Goal: Task Accomplishment & Management: Manage account settings

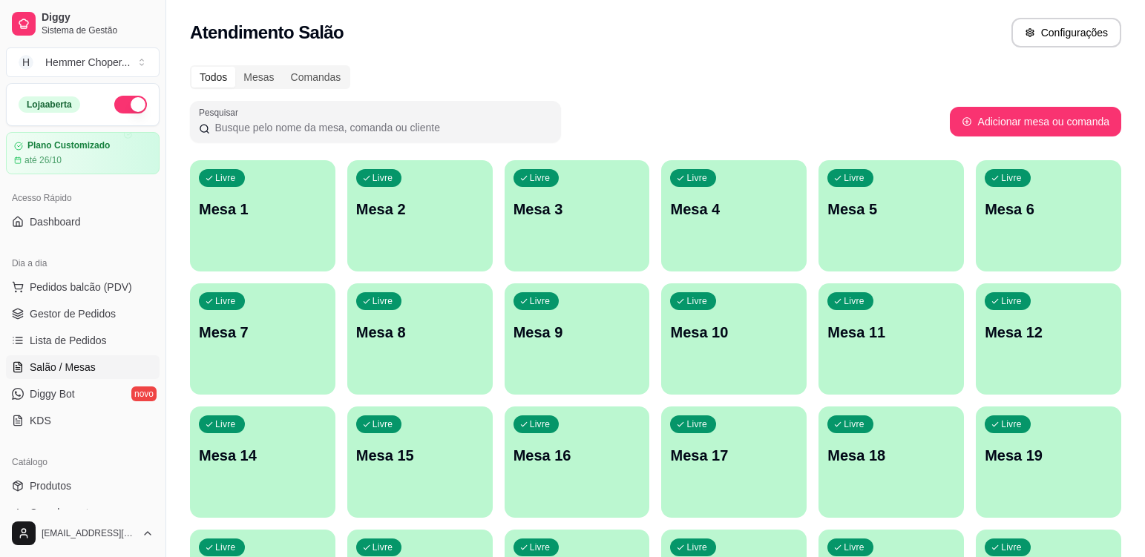
click at [257, 204] on p "Mesa 1" at bounding box center [263, 209] width 128 height 21
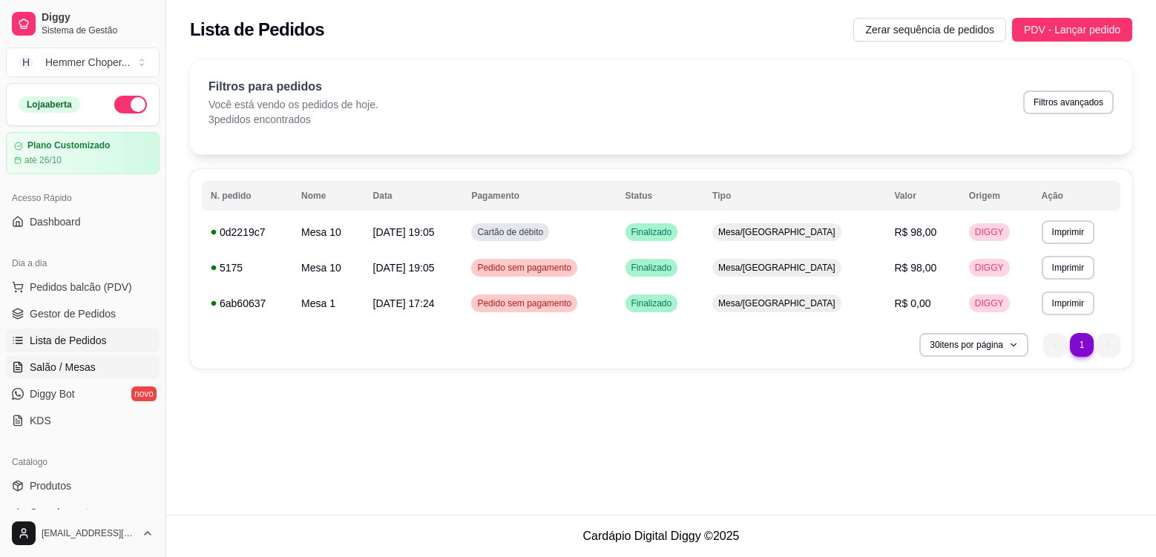
click at [91, 365] on span "Salão / Mesas" at bounding box center [63, 367] width 66 height 15
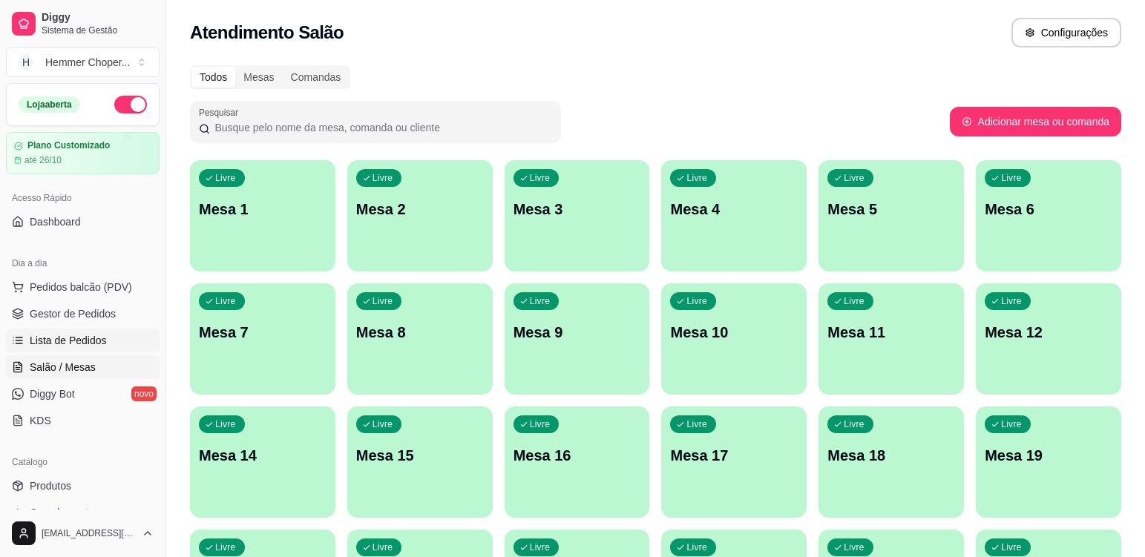
click at [79, 337] on span "Lista de Pedidos" at bounding box center [68, 340] width 77 height 15
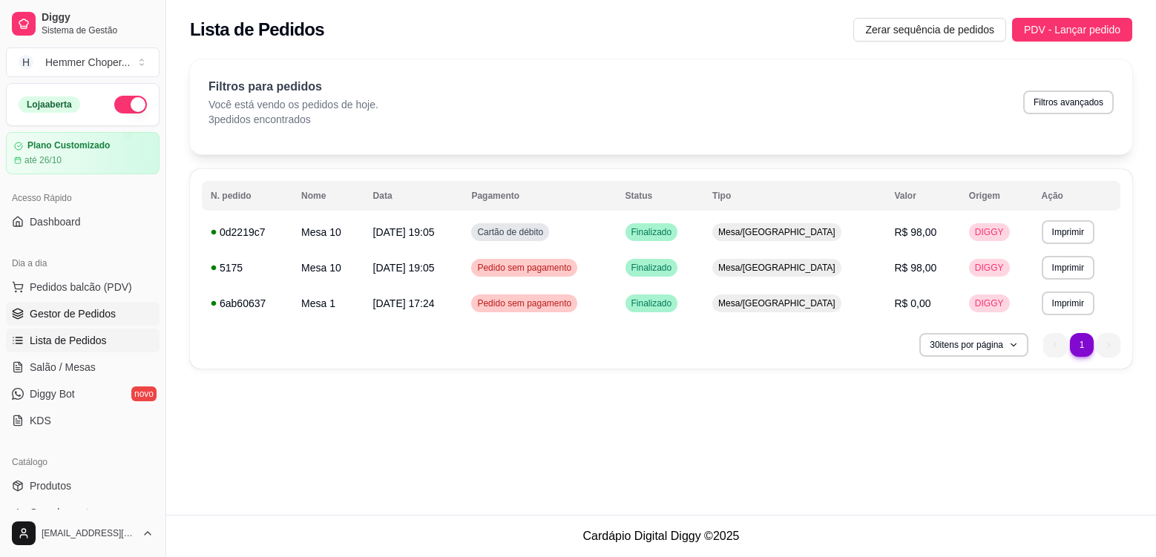
click at [91, 310] on span "Gestor de Pedidos" at bounding box center [73, 313] width 86 height 15
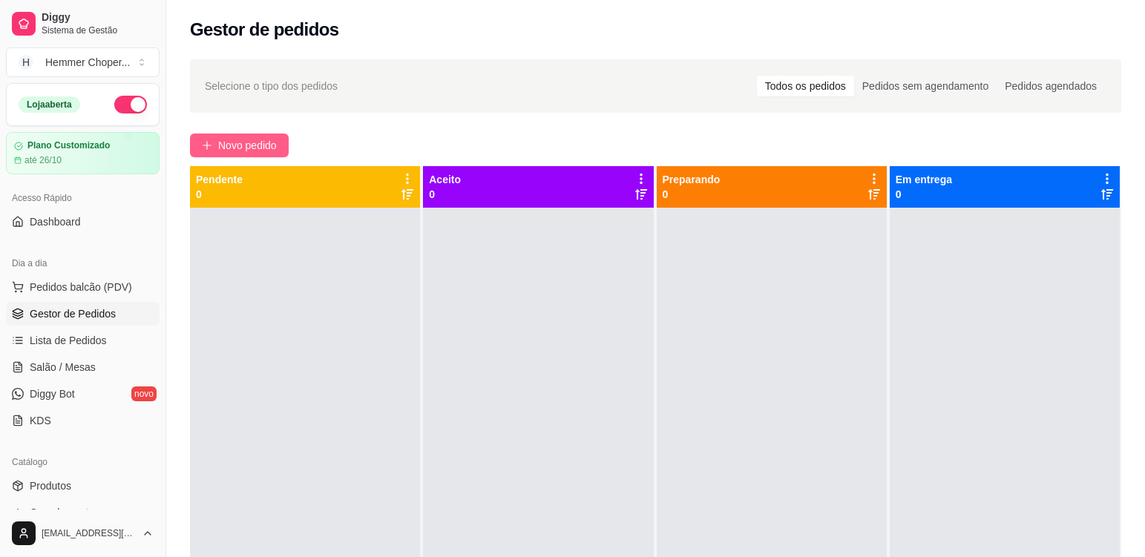
click at [255, 145] on span "Novo pedido" at bounding box center [247, 145] width 59 height 16
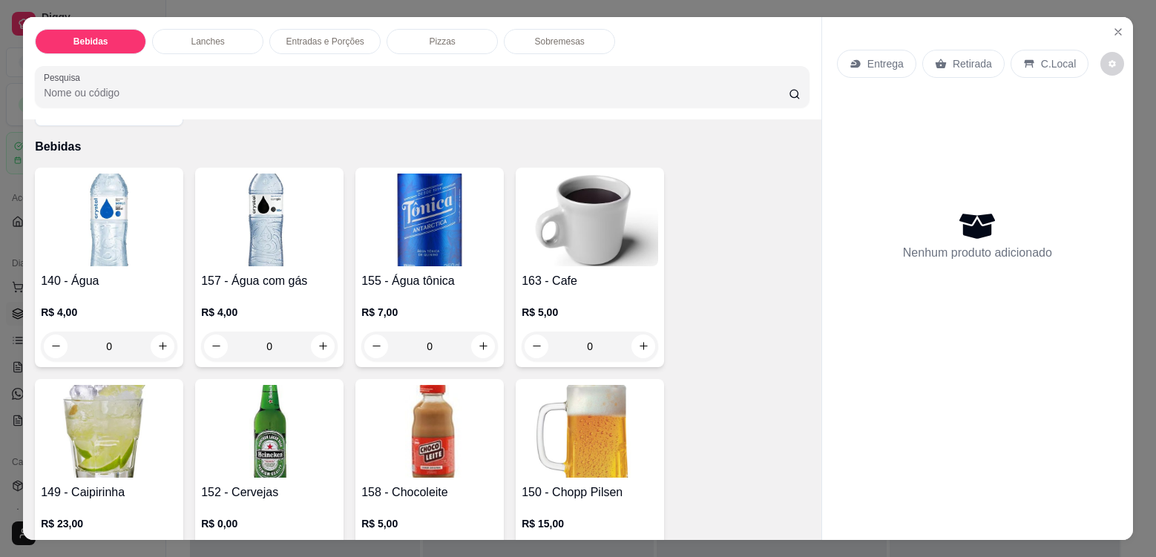
scroll to position [74, 0]
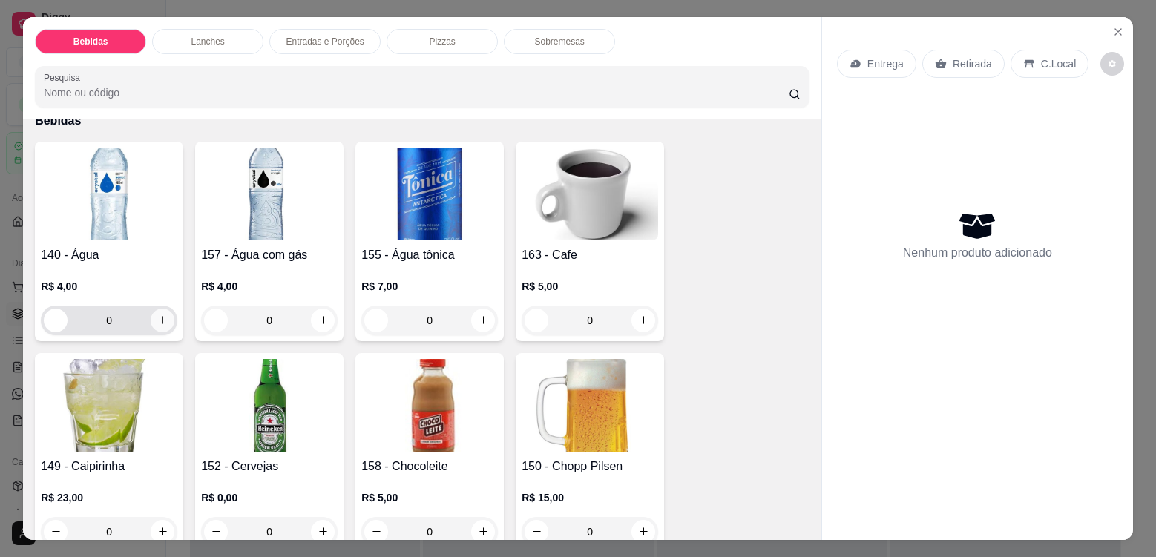
click at [157, 318] on icon "increase-product-quantity" at bounding box center [162, 320] width 11 height 11
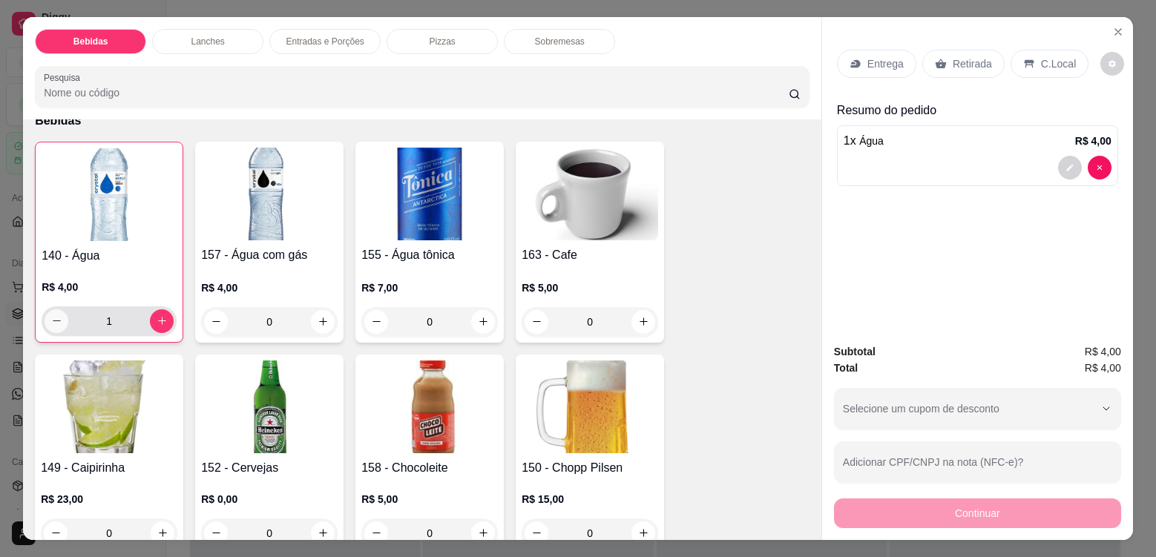
click at [54, 320] on icon "decrease-product-quantity" at bounding box center [56, 320] width 11 height 11
type input "0"
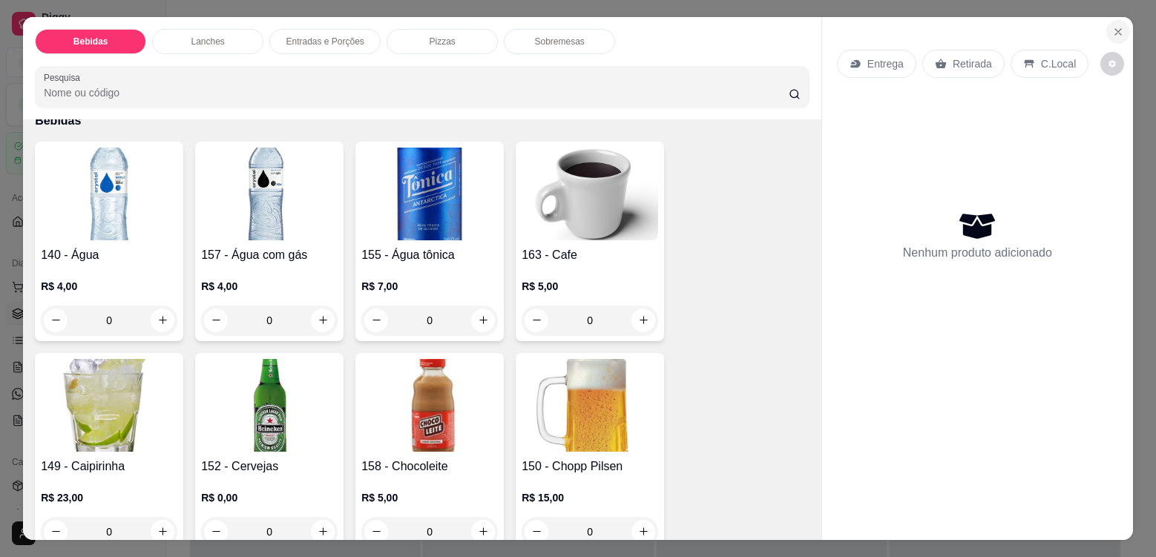
click at [1114, 30] on icon "Close" at bounding box center [1118, 32] width 12 height 12
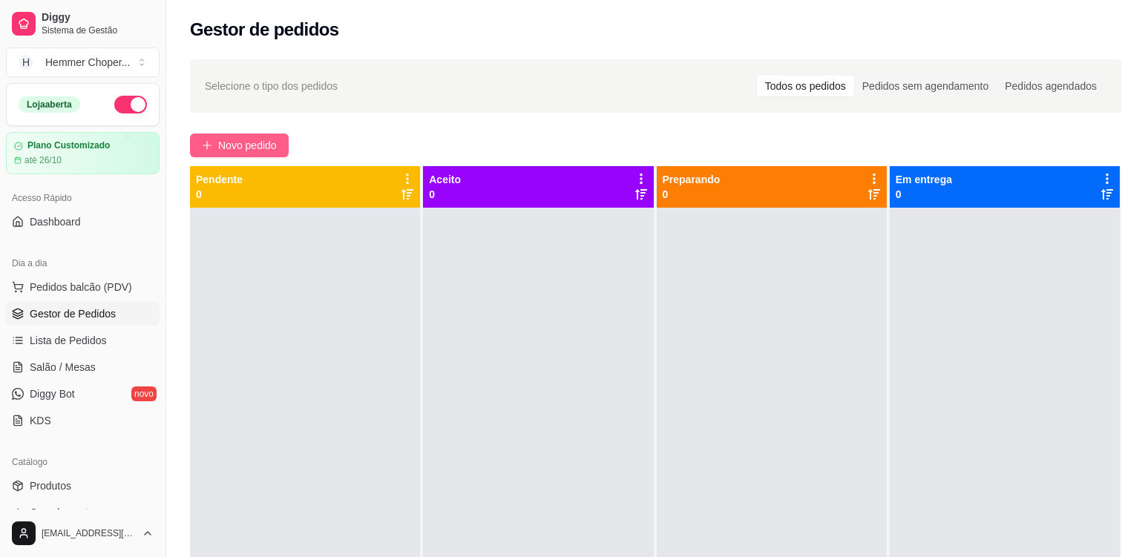
click at [239, 137] on button "Novo pedido" at bounding box center [239, 146] width 99 height 24
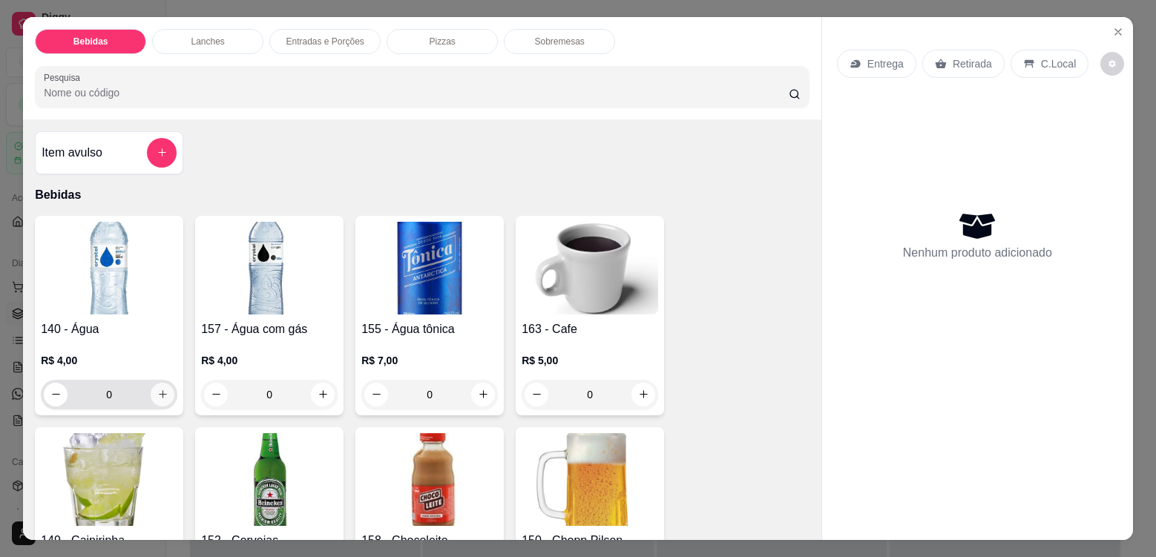
click at [159, 393] on icon "increase-product-quantity" at bounding box center [163, 394] width 8 height 8
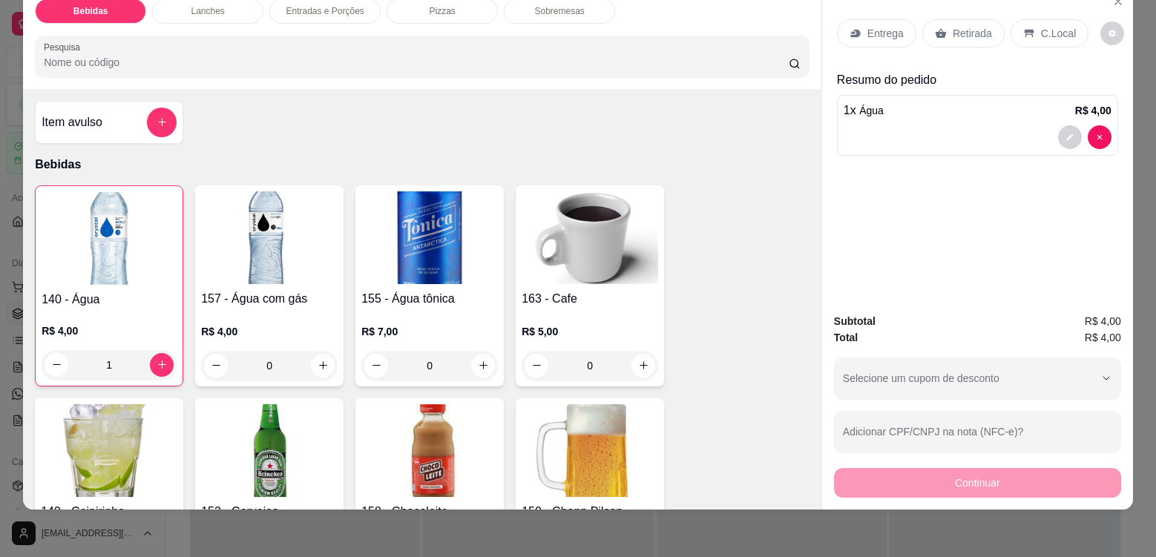
click at [946, 478] on div "Continuar" at bounding box center [977, 480] width 287 height 33
click at [160, 365] on icon "increase-product-quantity" at bounding box center [162, 364] width 11 height 11
click at [51, 361] on icon "decrease-product-quantity" at bounding box center [56, 364] width 11 height 11
type input "1"
click at [108, 322] on div "R$ 4,00 1" at bounding box center [109, 344] width 135 height 71
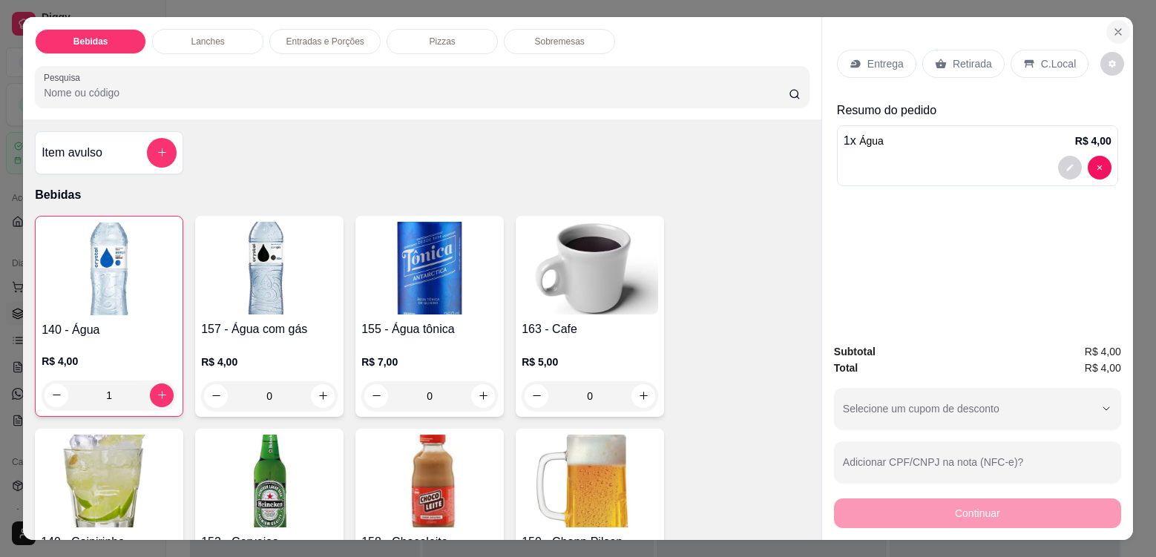
click at [1115, 30] on icon "Close" at bounding box center [1118, 32] width 6 height 6
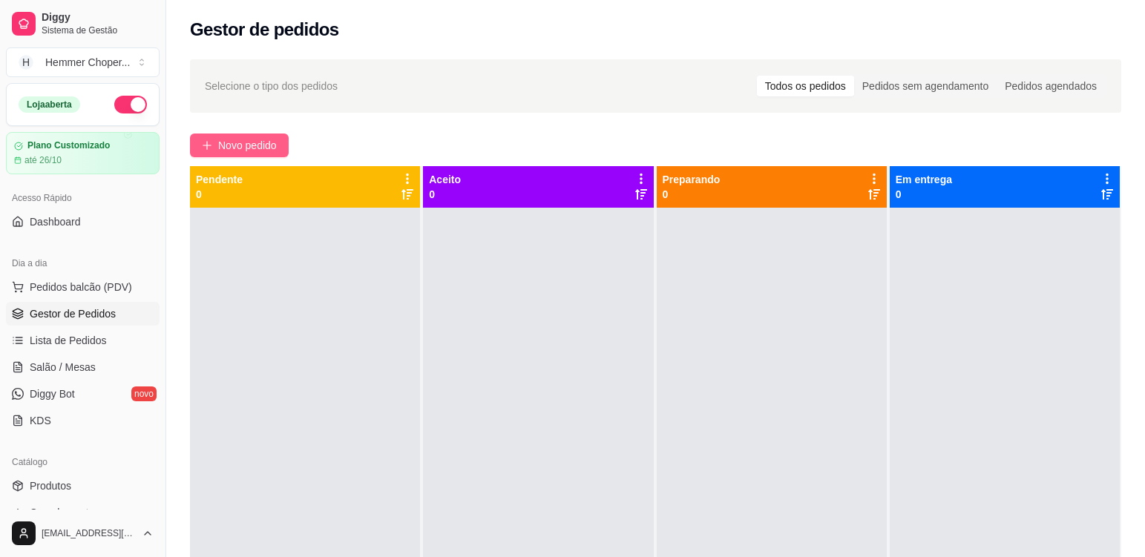
click at [225, 136] on button "Novo pedido" at bounding box center [239, 146] width 99 height 24
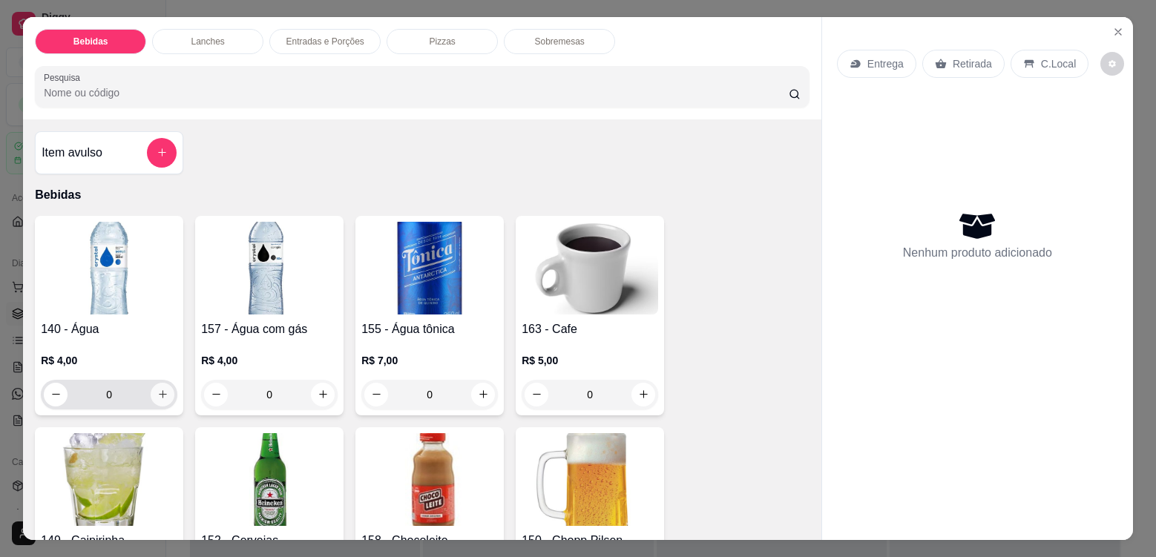
click at [159, 392] on icon "increase-product-quantity" at bounding box center [163, 394] width 8 height 8
type input "1"
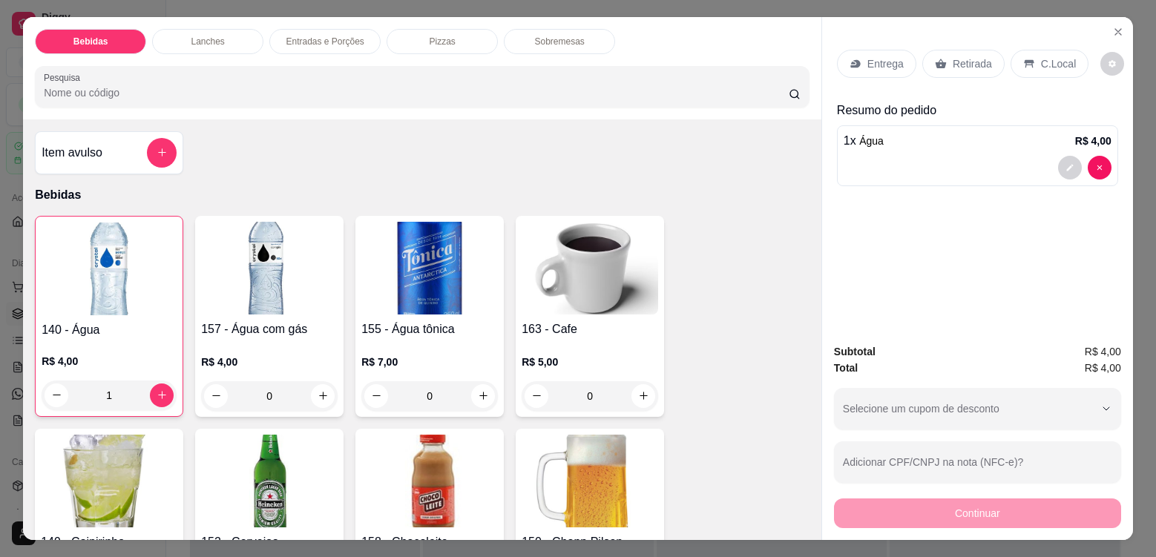
click at [117, 332] on h4 "140 - Água" at bounding box center [109, 330] width 135 height 18
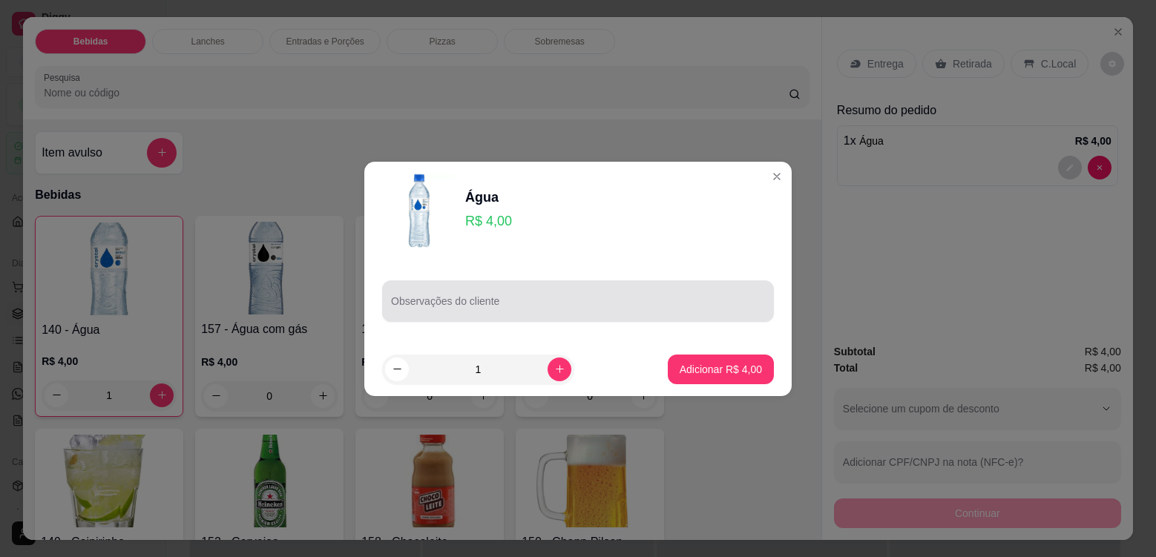
click at [510, 297] on div at bounding box center [578, 301] width 374 height 30
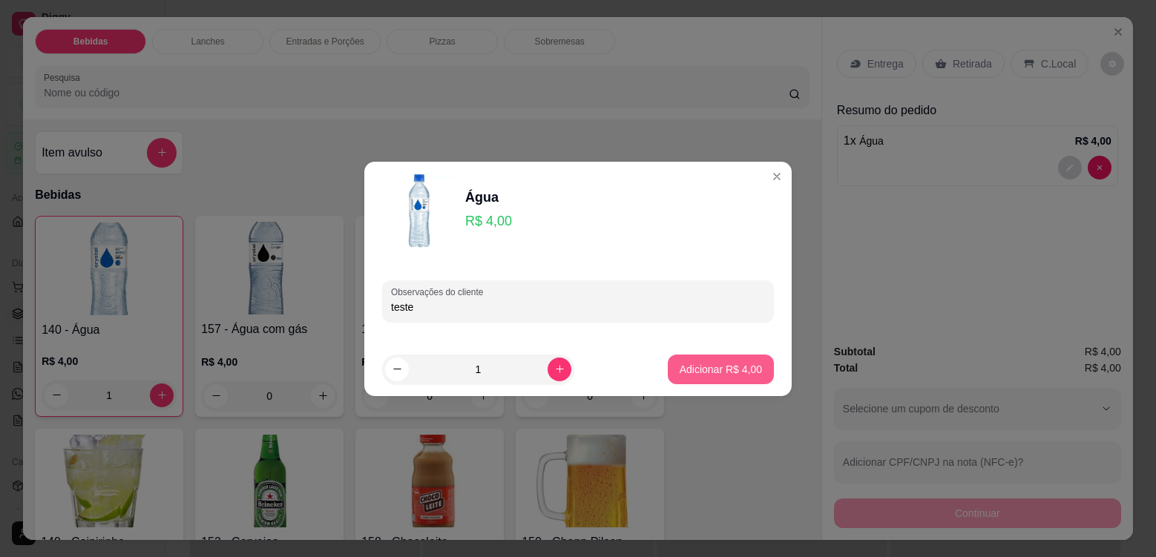
type input "teste"
click at [714, 370] on p "Adicionar R$ 4,00" at bounding box center [721, 369] width 82 height 15
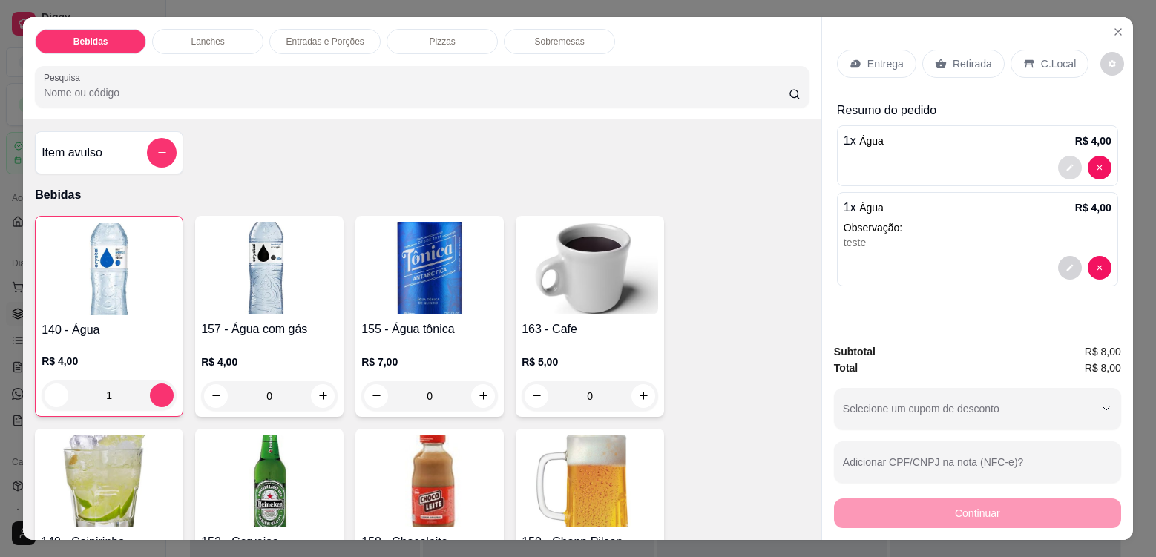
click at [1065, 165] on icon "decrease-product-quantity" at bounding box center [1069, 167] width 9 height 9
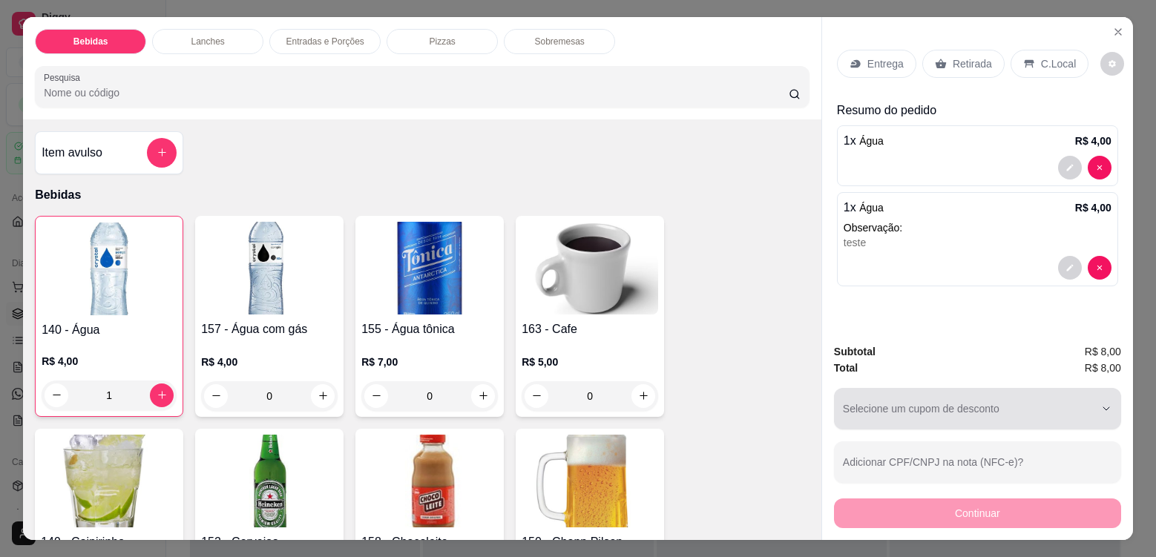
click at [1100, 410] on icon "button" at bounding box center [1106, 409] width 12 height 12
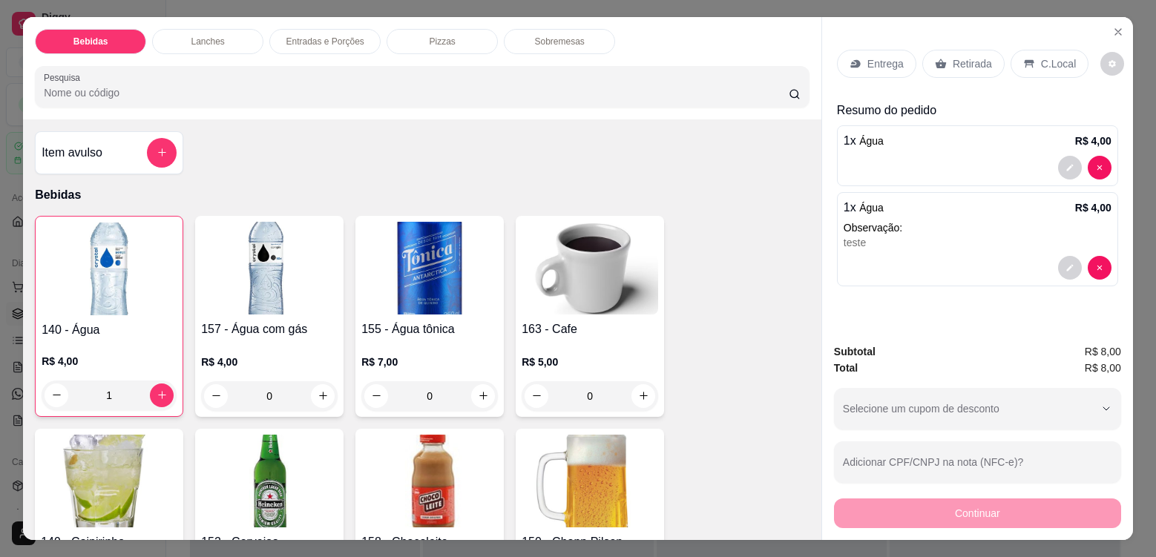
click at [1041, 59] on p "C.Local" at bounding box center [1058, 63] width 35 height 15
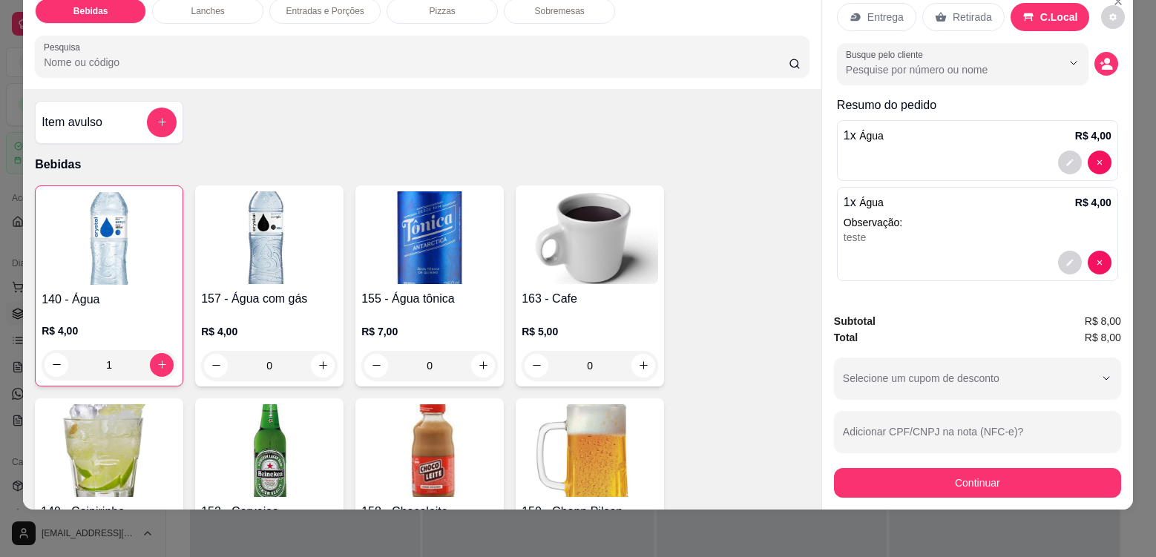
scroll to position [74, 0]
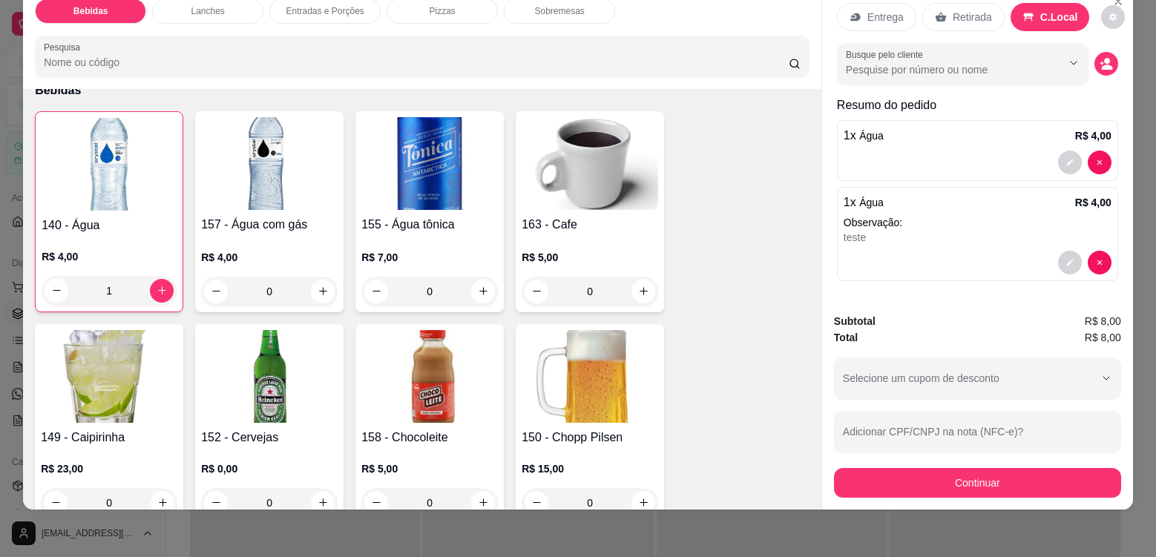
click at [130, 202] on img at bounding box center [109, 164] width 135 height 93
click at [903, 236] on div "teste" at bounding box center [978, 237] width 268 height 15
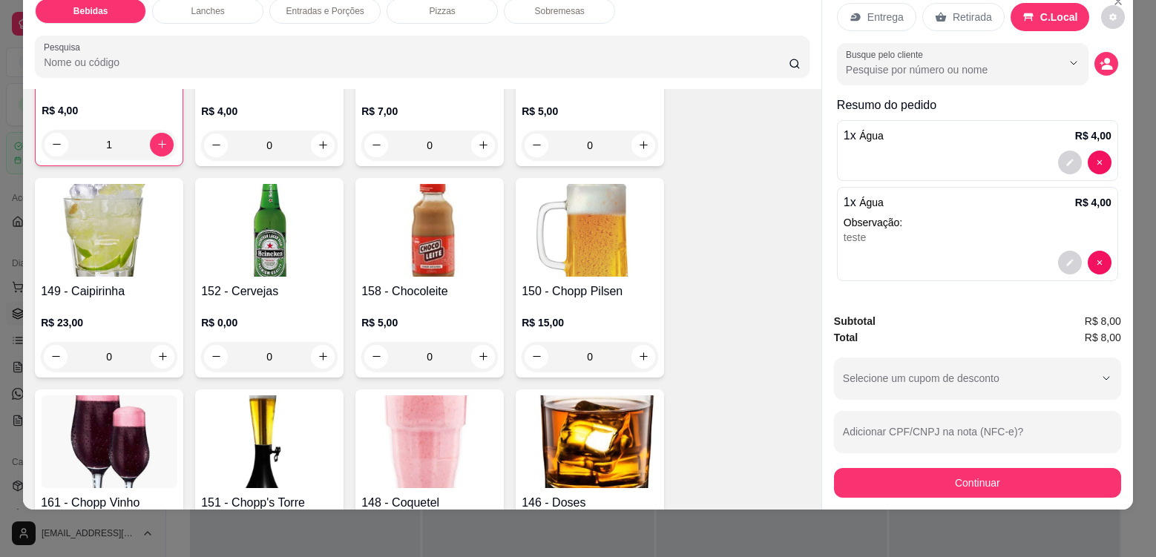
scroll to position [223, 0]
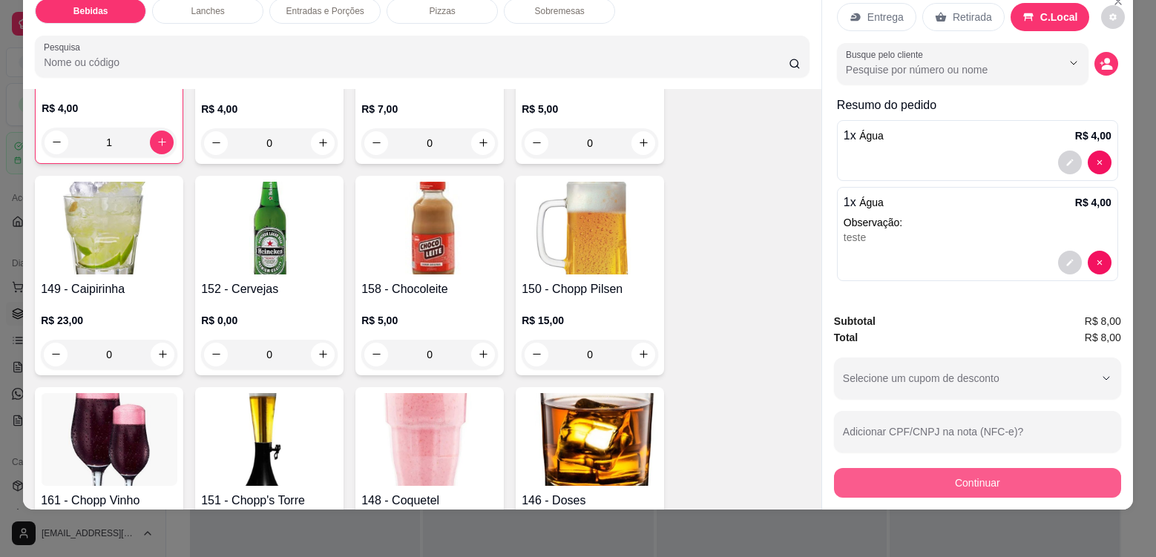
click at [980, 479] on button "Continuar" at bounding box center [977, 483] width 287 height 30
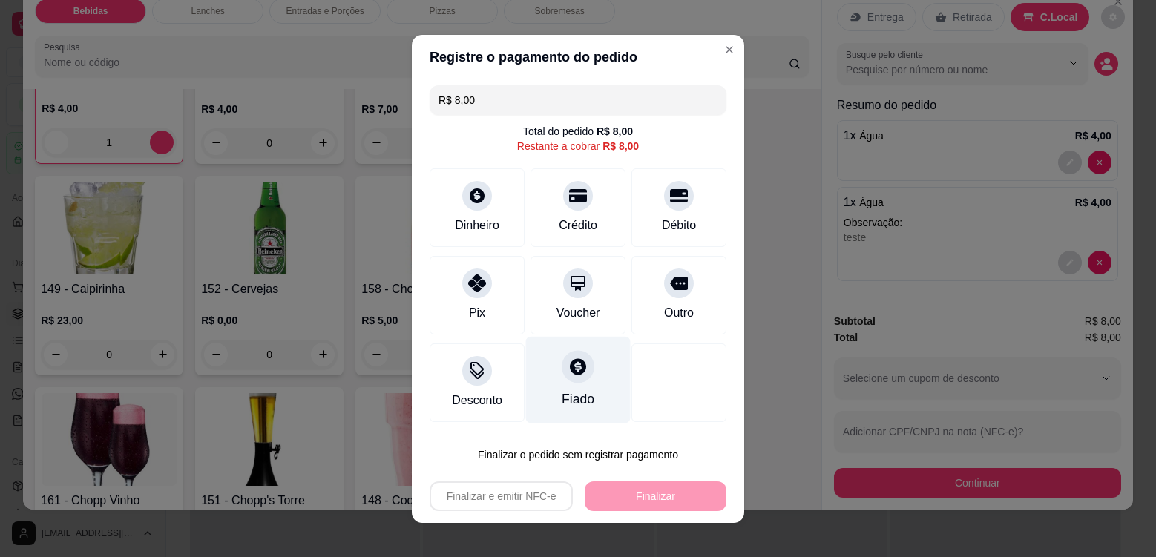
click at [571, 370] on icon at bounding box center [578, 366] width 16 height 16
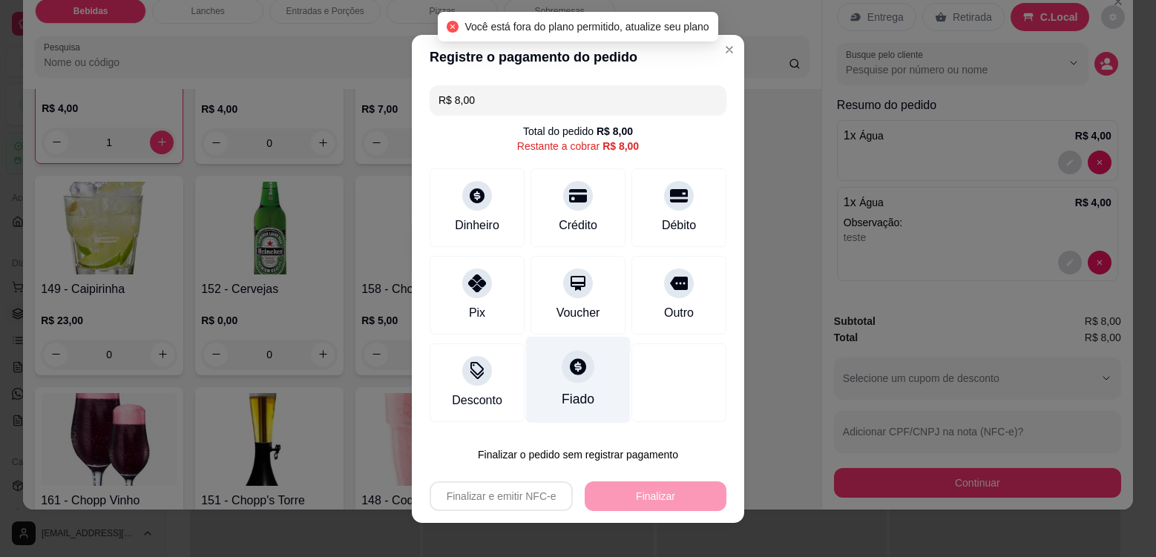
click at [570, 366] on icon at bounding box center [578, 366] width 16 height 16
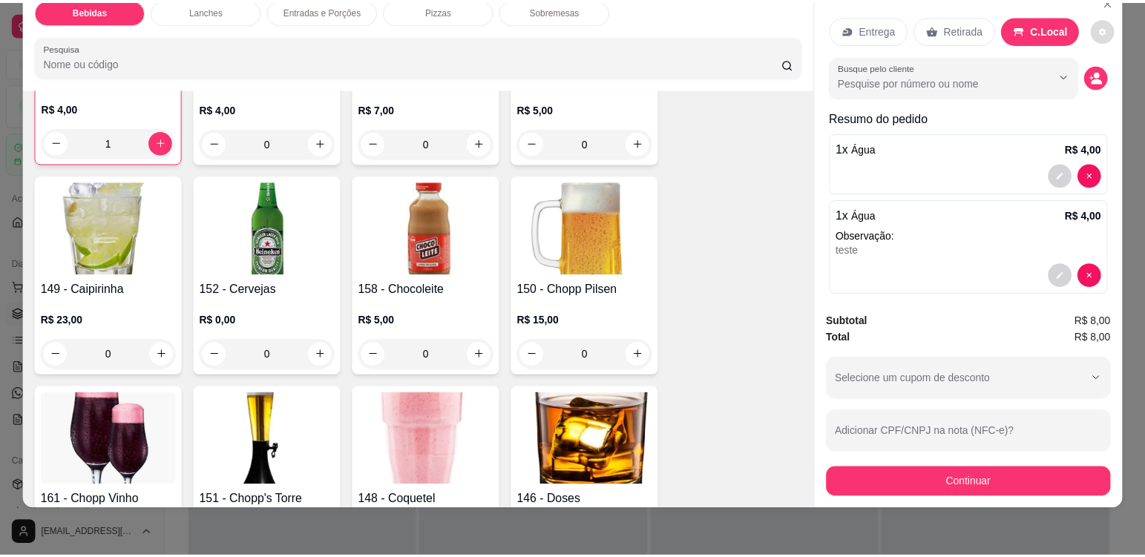
scroll to position [0, 0]
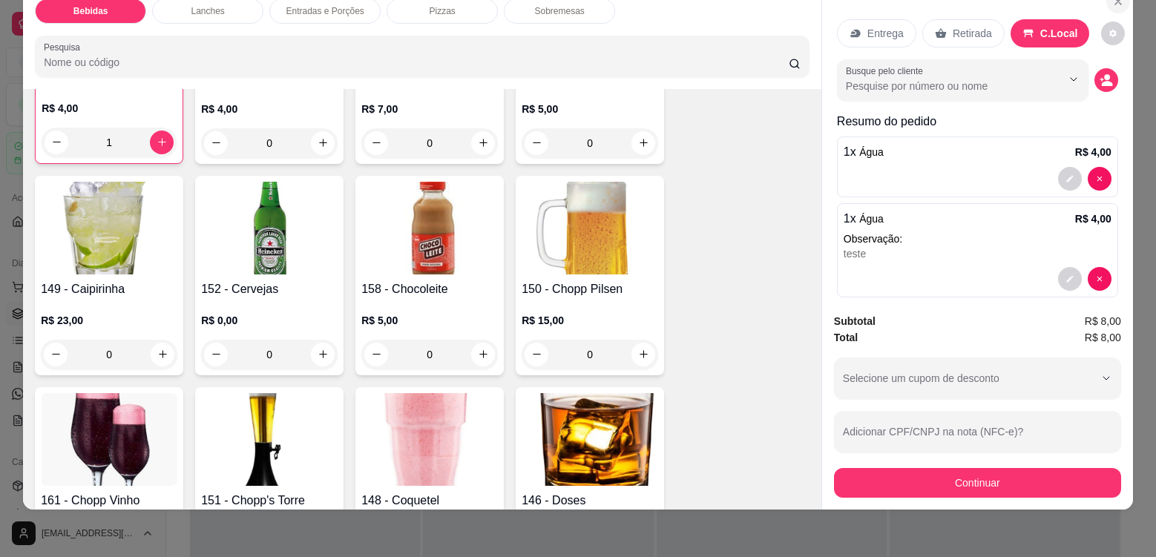
click at [1117, 1] on icon "Close" at bounding box center [1118, 2] width 12 height 12
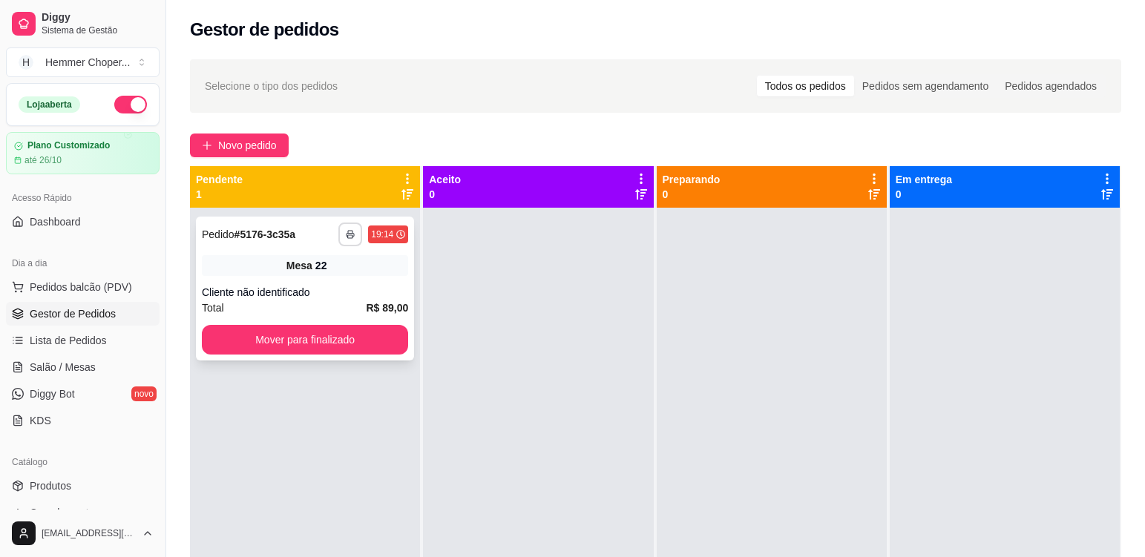
click at [355, 233] on button "button" at bounding box center [350, 235] width 24 height 24
click at [330, 287] on button "Cozinha" at bounding box center [308, 287] width 108 height 24
click at [349, 235] on rect "button" at bounding box center [350, 236] width 4 height 3
click at [339, 286] on button "Cozinha" at bounding box center [309, 287] width 108 height 24
click at [351, 233] on icon "button" at bounding box center [350, 234] width 9 height 9
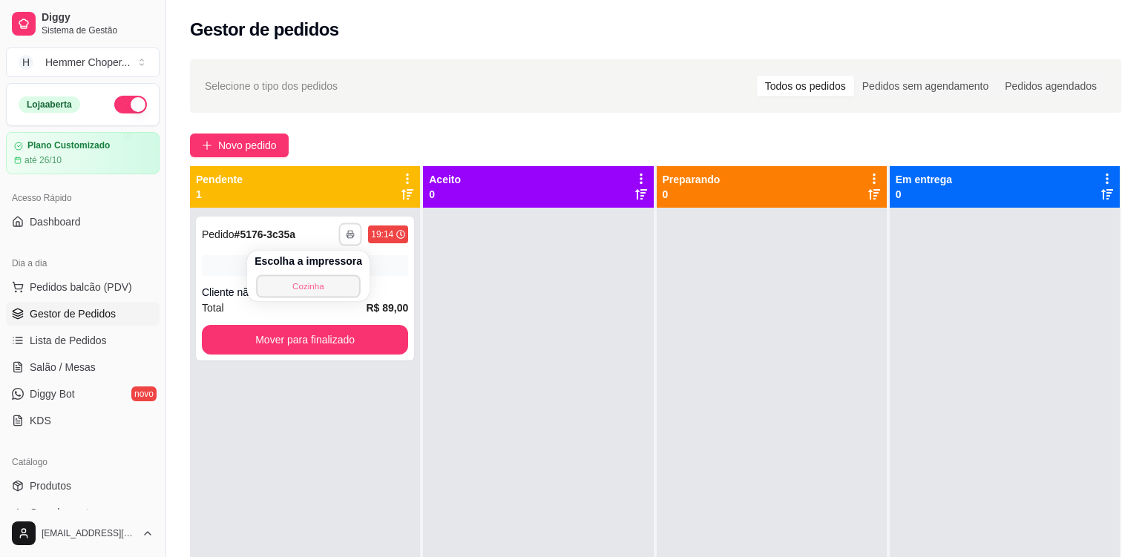
click at [349, 282] on button "Cozinha" at bounding box center [308, 286] width 104 height 23
drag, startPoint x: 349, startPoint y: 237, endPoint x: 324, endPoint y: 423, distance: 187.1
click at [324, 430] on div "**********" at bounding box center [305, 486] width 230 height 557
drag, startPoint x: 352, startPoint y: 236, endPoint x: 347, endPoint y: 187, distance: 49.2
click at [347, 187] on div "Pendente 1" at bounding box center [305, 187] width 218 height 30
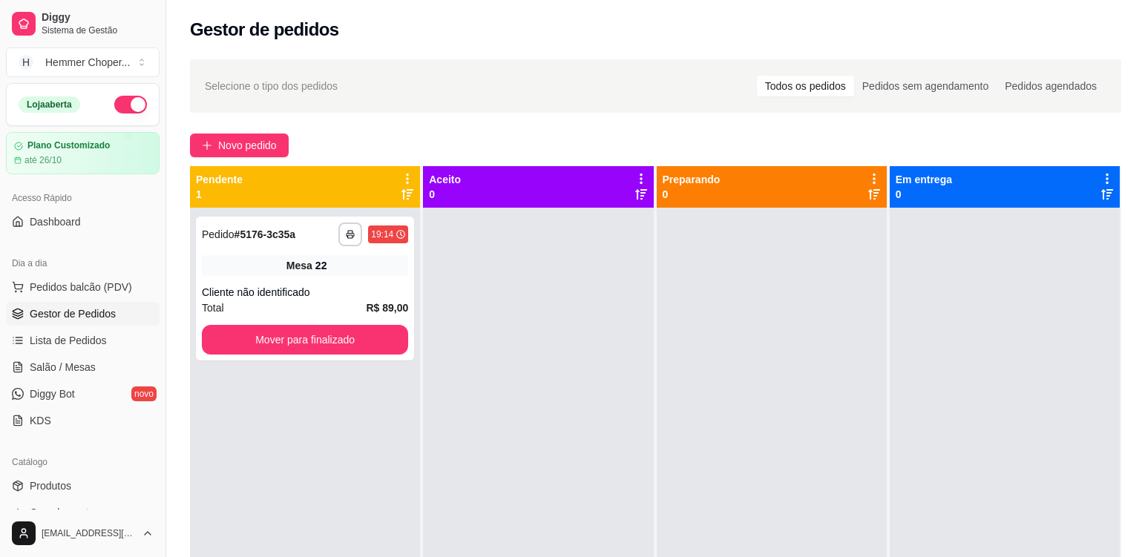
click at [401, 194] on icon at bounding box center [407, 194] width 12 height 10
click at [404, 194] on icon at bounding box center [407, 194] width 12 height 10
click at [347, 233] on icon "button" at bounding box center [350, 234] width 9 height 9
click at [330, 283] on button "Cozinha" at bounding box center [309, 286] width 104 height 23
click at [346, 238] on icon "button" at bounding box center [350, 234] width 9 height 9
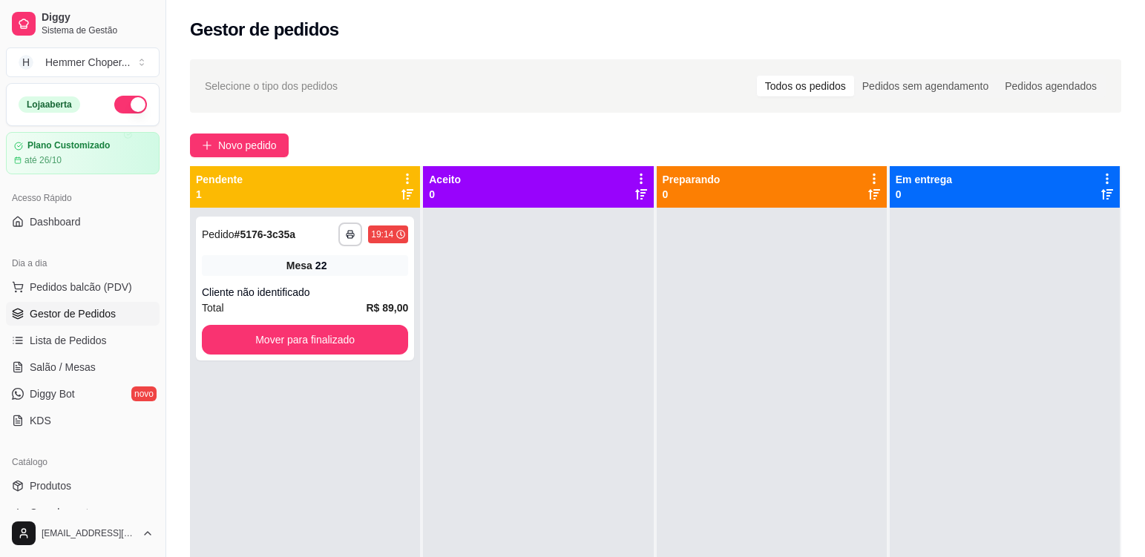
click at [407, 180] on icon at bounding box center [407, 178] width 13 height 13
click at [459, 271] on div at bounding box center [538, 486] width 230 height 557
click at [352, 233] on icon "button" at bounding box center [350, 234] width 9 height 9
click at [351, 232] on polyline "button" at bounding box center [350, 232] width 4 height 2
click at [349, 231] on polyline "button" at bounding box center [350, 232] width 4 height 3
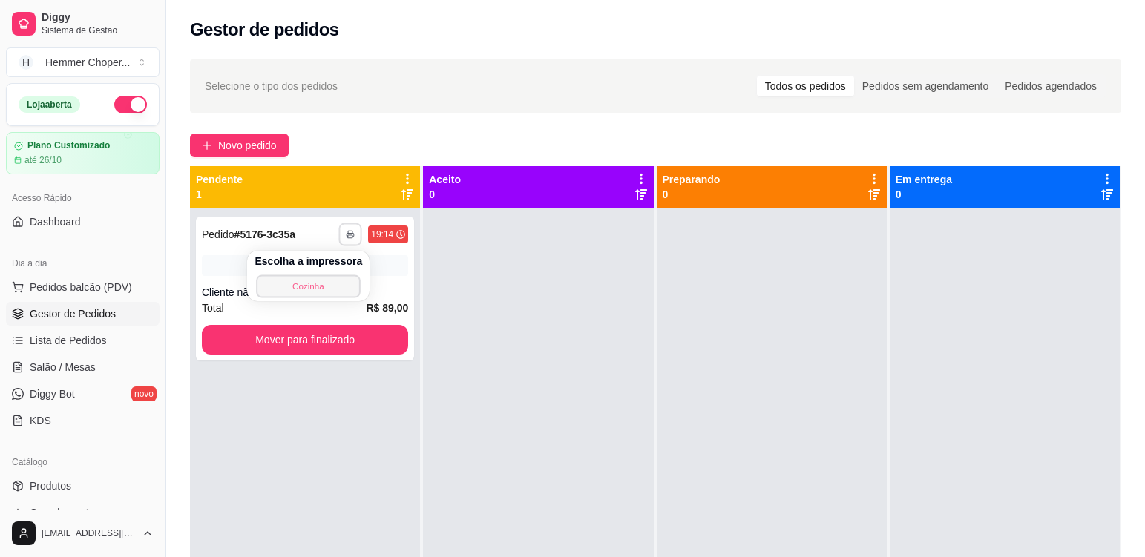
click at [330, 280] on button "Cozinha" at bounding box center [309, 286] width 104 height 23
click at [349, 229] on button "button" at bounding box center [350, 234] width 23 height 23
click at [312, 290] on button "Cozinha" at bounding box center [308, 287] width 108 height 24
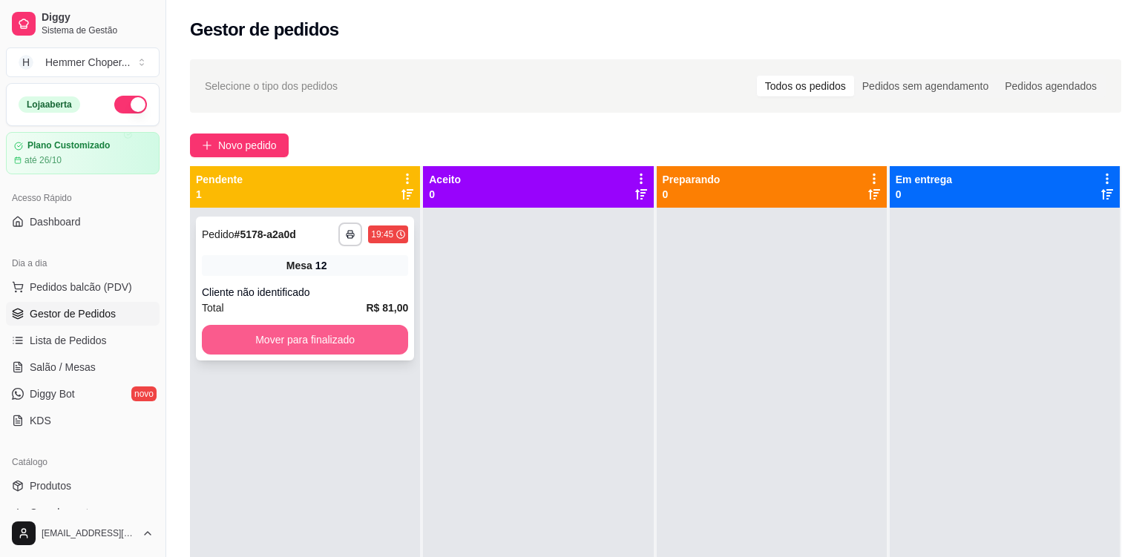
click at [322, 336] on button "Mover para finalizado" at bounding box center [305, 340] width 206 height 30
click at [347, 234] on icon "button" at bounding box center [350, 234] width 9 height 9
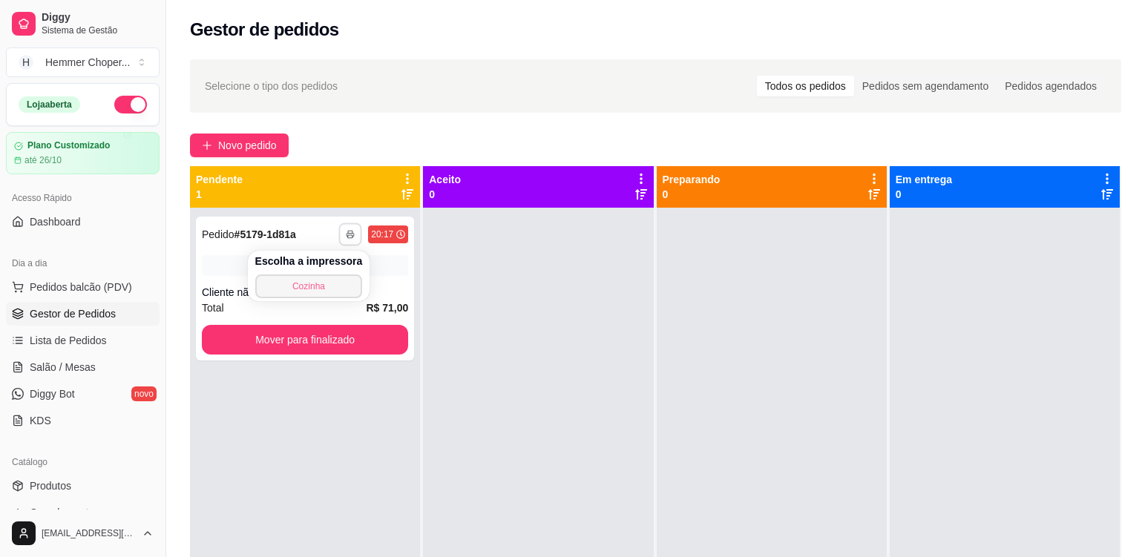
click at [323, 284] on button "Cozinha" at bounding box center [309, 287] width 108 height 24
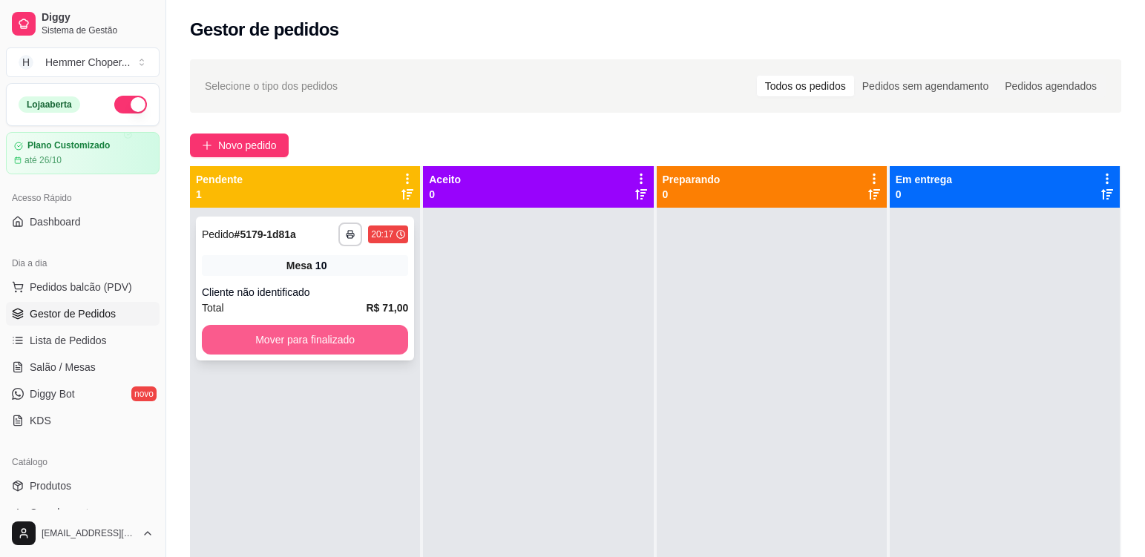
click at [370, 342] on button "Mover para finalizado" at bounding box center [305, 340] width 206 height 30
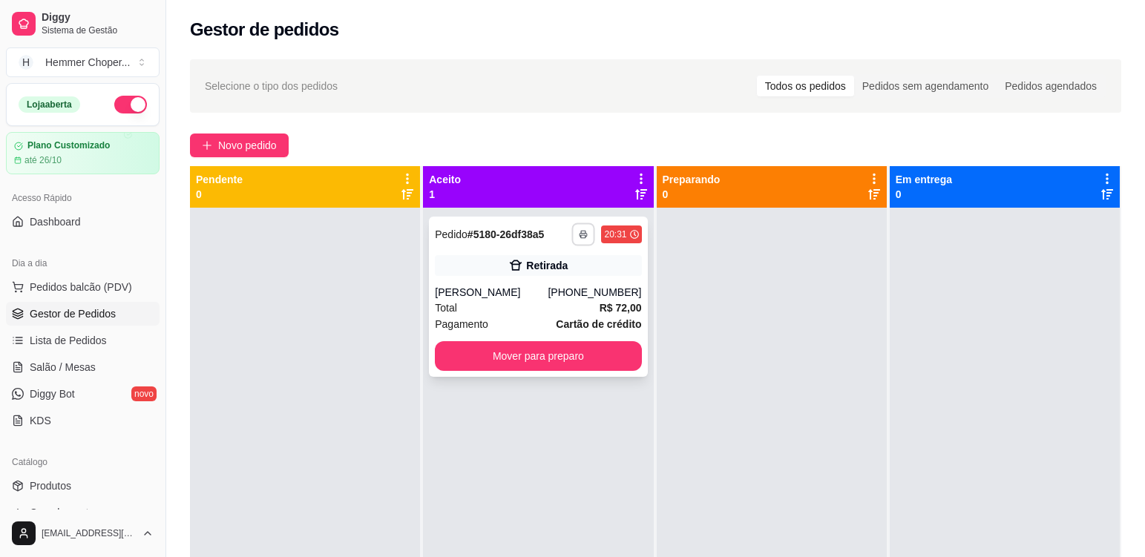
click at [577, 240] on button "button" at bounding box center [583, 234] width 23 height 23
click at [557, 291] on button "Cozinha" at bounding box center [539, 287] width 108 height 24
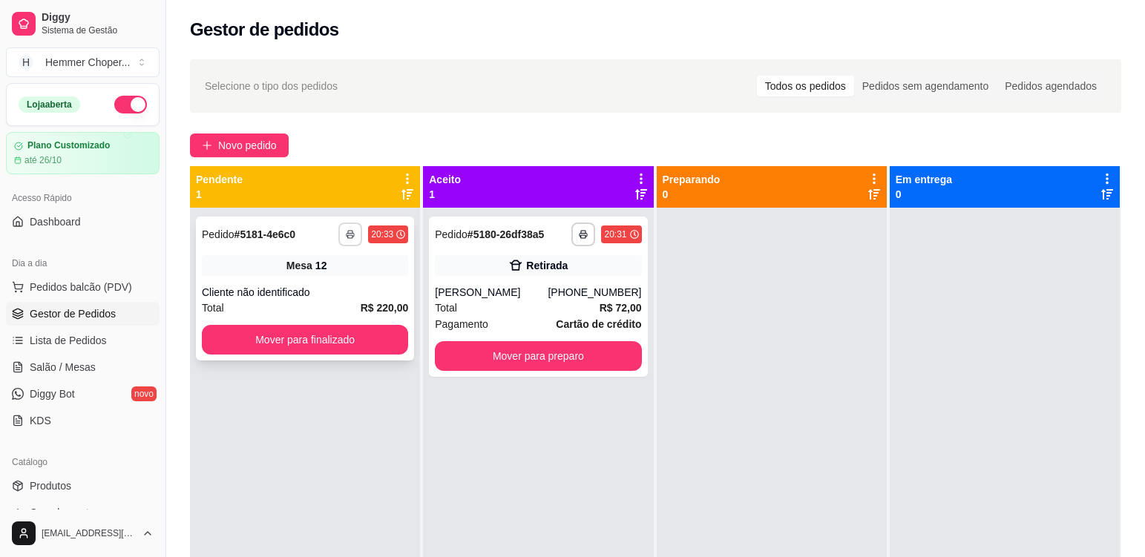
click at [348, 240] on button "button" at bounding box center [350, 235] width 24 height 24
click at [335, 285] on button "Cozinha" at bounding box center [309, 287] width 108 height 24
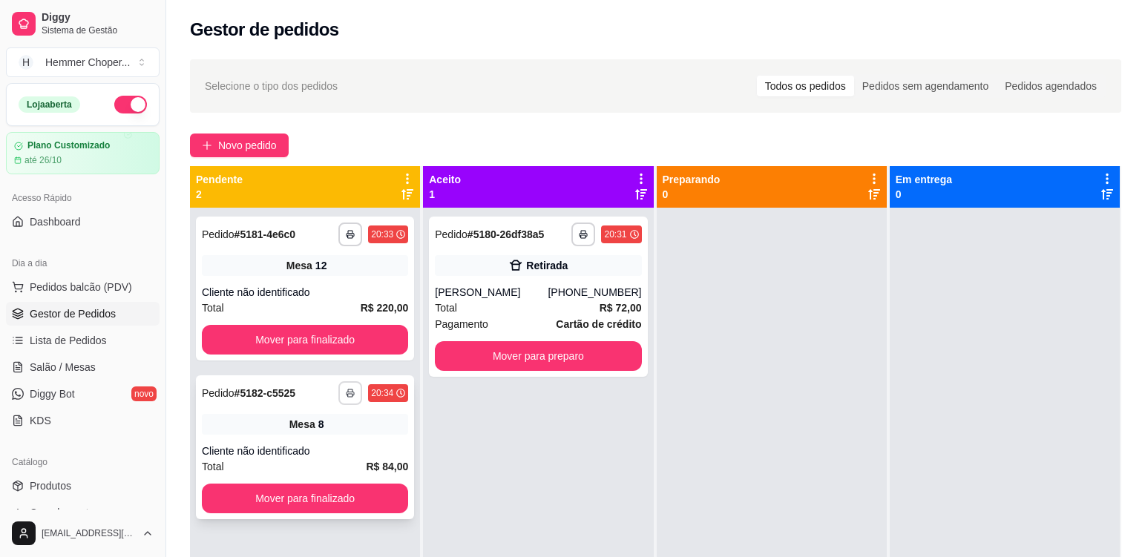
click at [348, 395] on icon "button" at bounding box center [350, 393] width 9 height 9
click at [338, 444] on button "Cozinha" at bounding box center [309, 444] width 104 height 23
